Goal: Check status: Check status

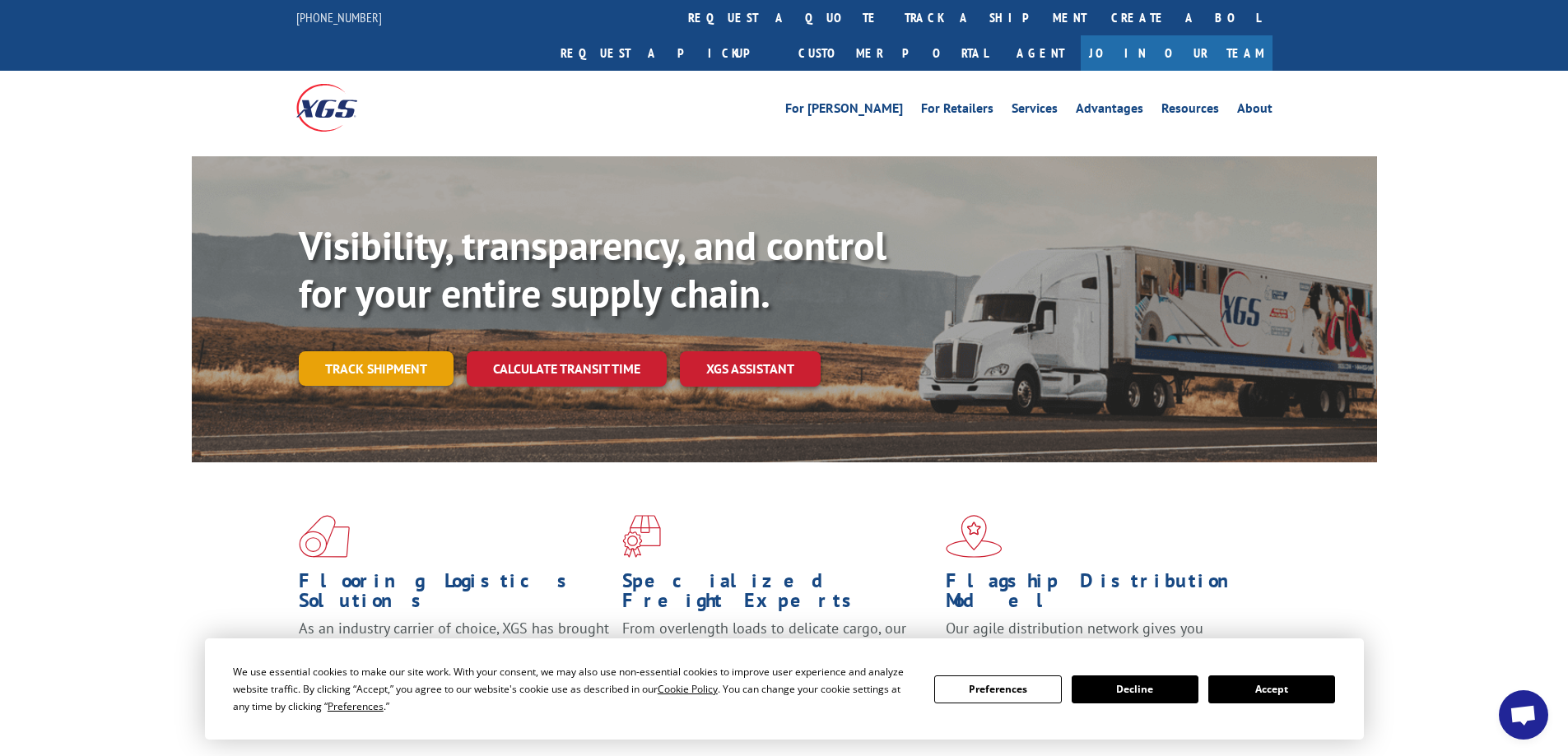
click at [421, 352] on link "Track shipment" at bounding box center [376, 369] width 154 height 35
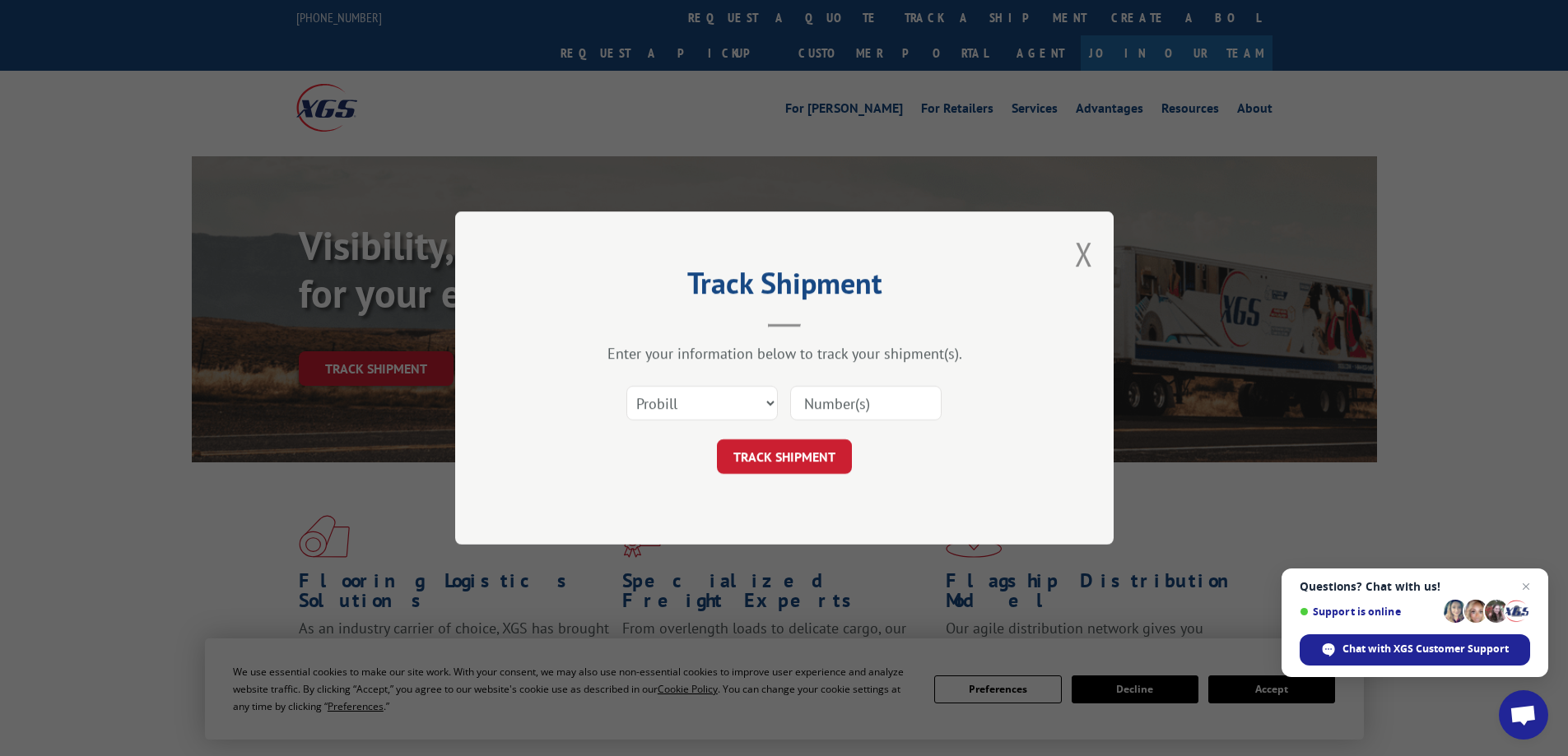
click at [825, 404] on input at bounding box center [866, 403] width 151 height 35
paste input "17666648"
type input "17666648"
click at [818, 453] on button "TRACK SHIPMENT" at bounding box center [784, 457] width 135 height 35
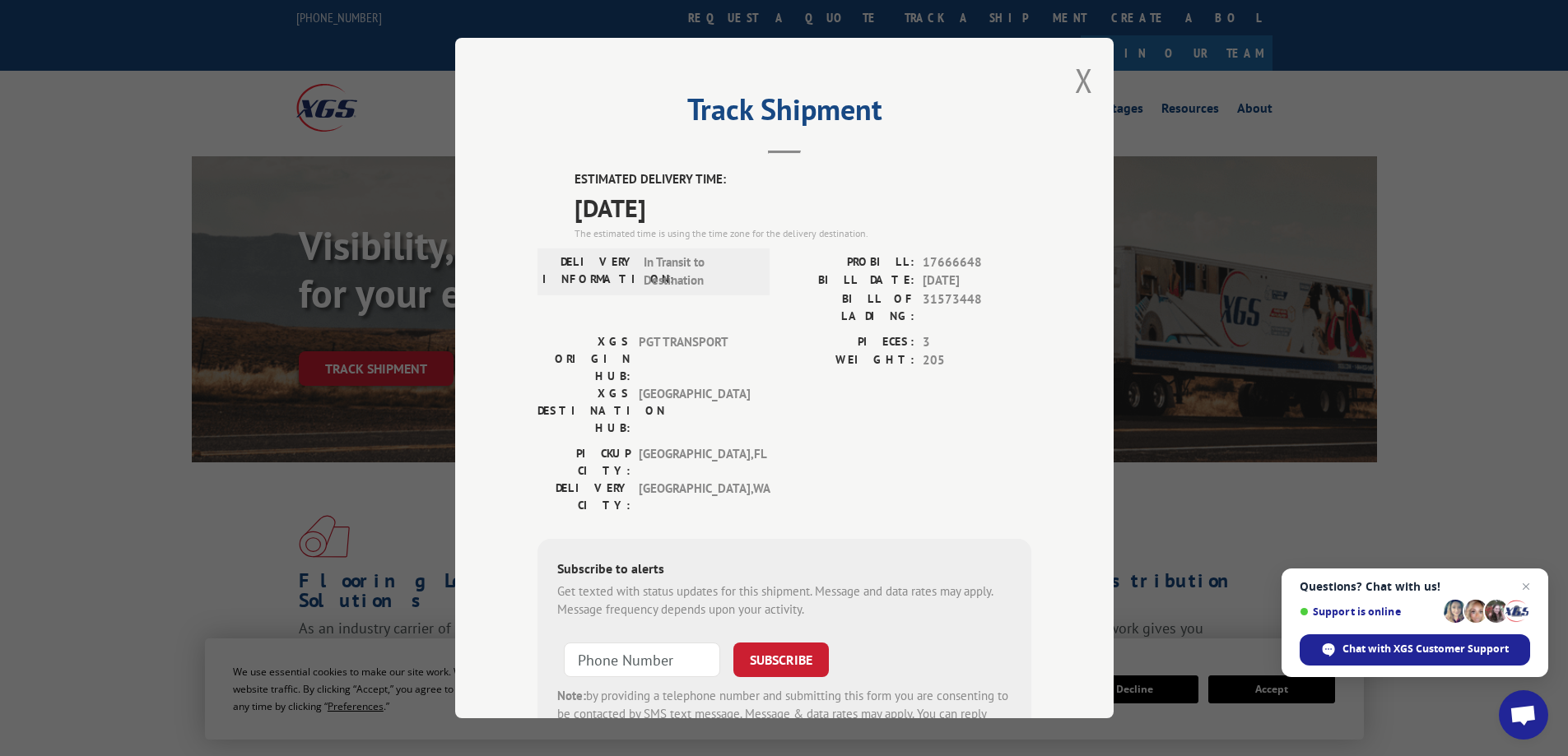
click at [1524, 583] on span "Close chat" at bounding box center [1526, 586] width 20 height 20
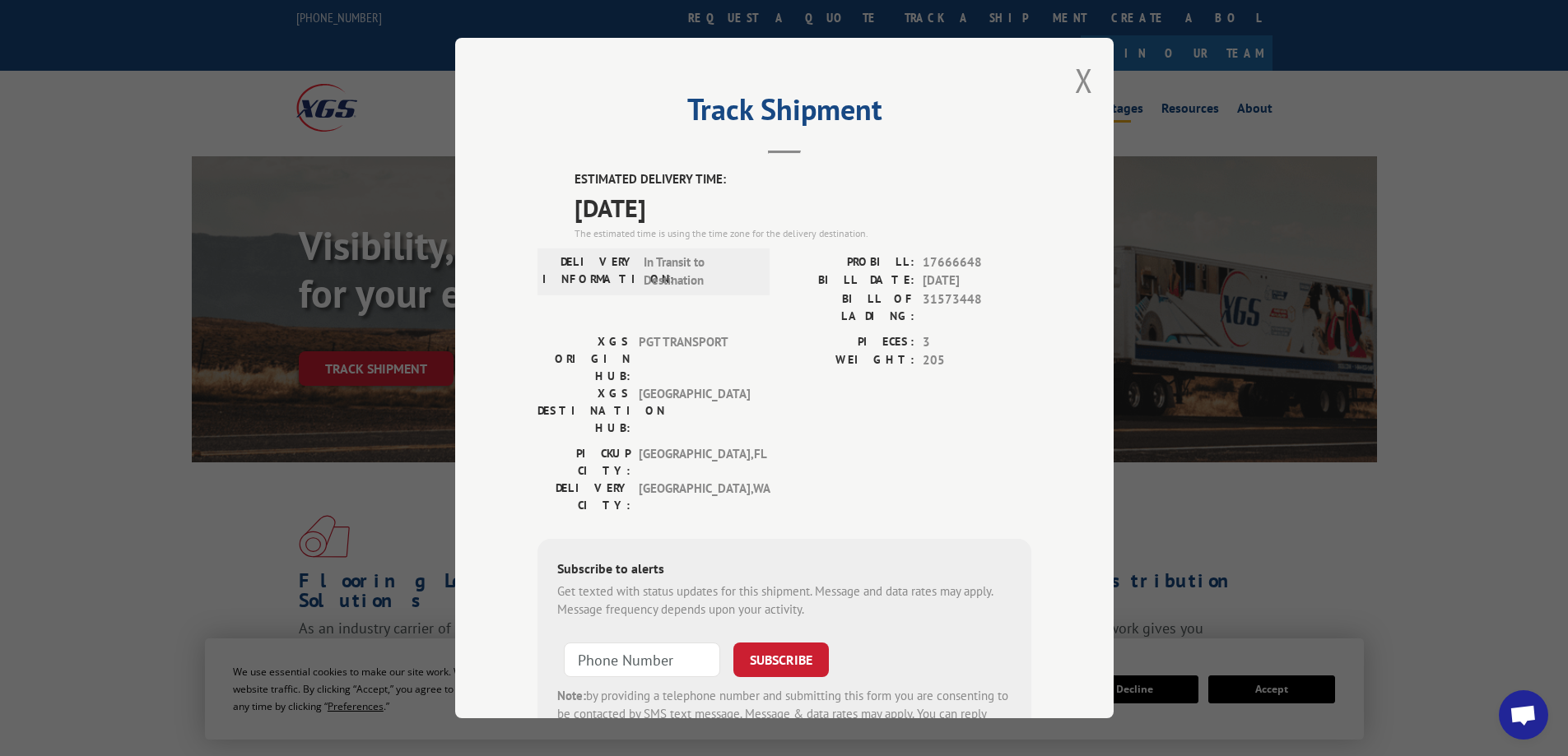
click at [1078, 84] on button "Close modal" at bounding box center [1084, 79] width 18 height 44
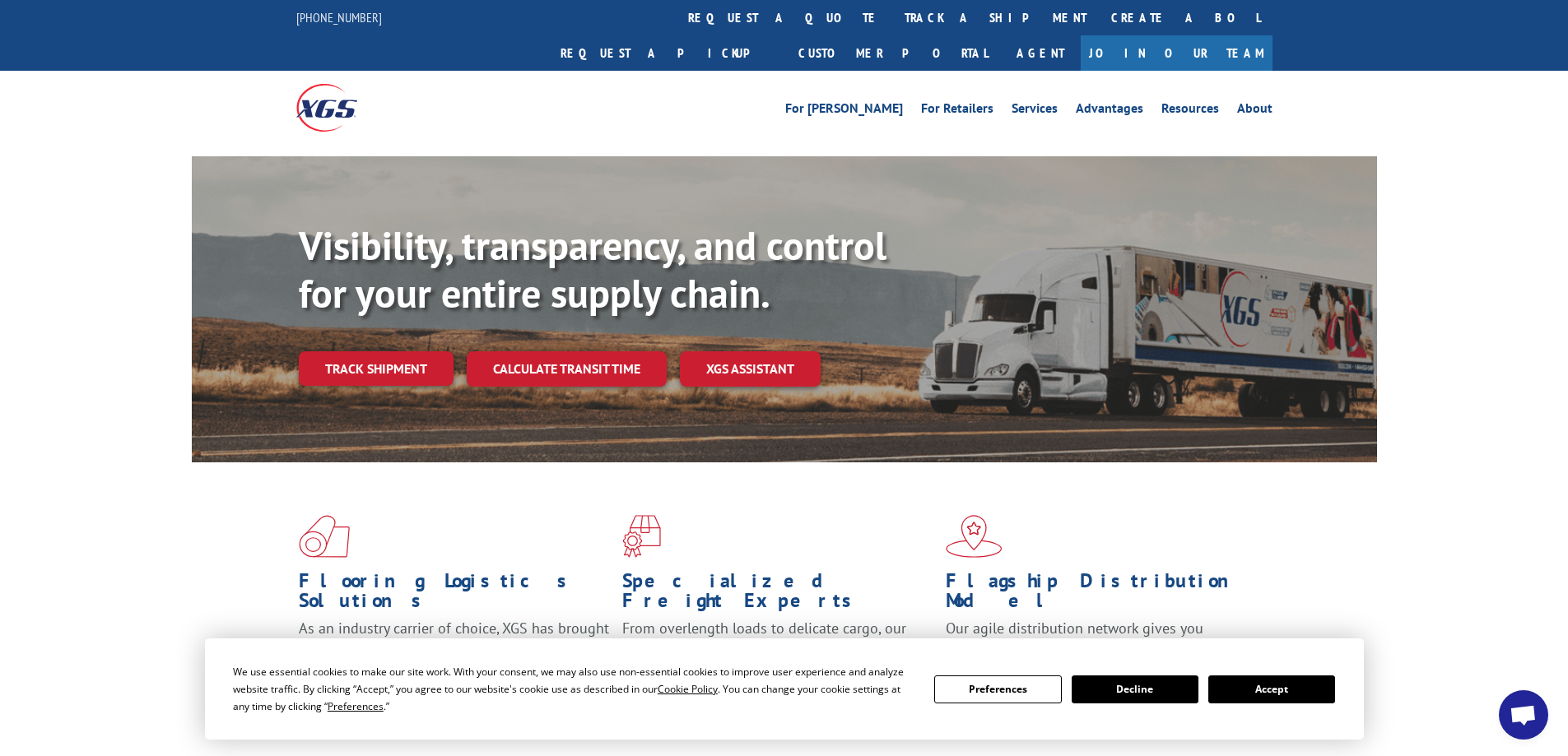
click at [1136, 682] on button "Decline" at bounding box center [1135, 689] width 127 height 28
